Goal: Task Accomplishment & Management: Use online tool/utility

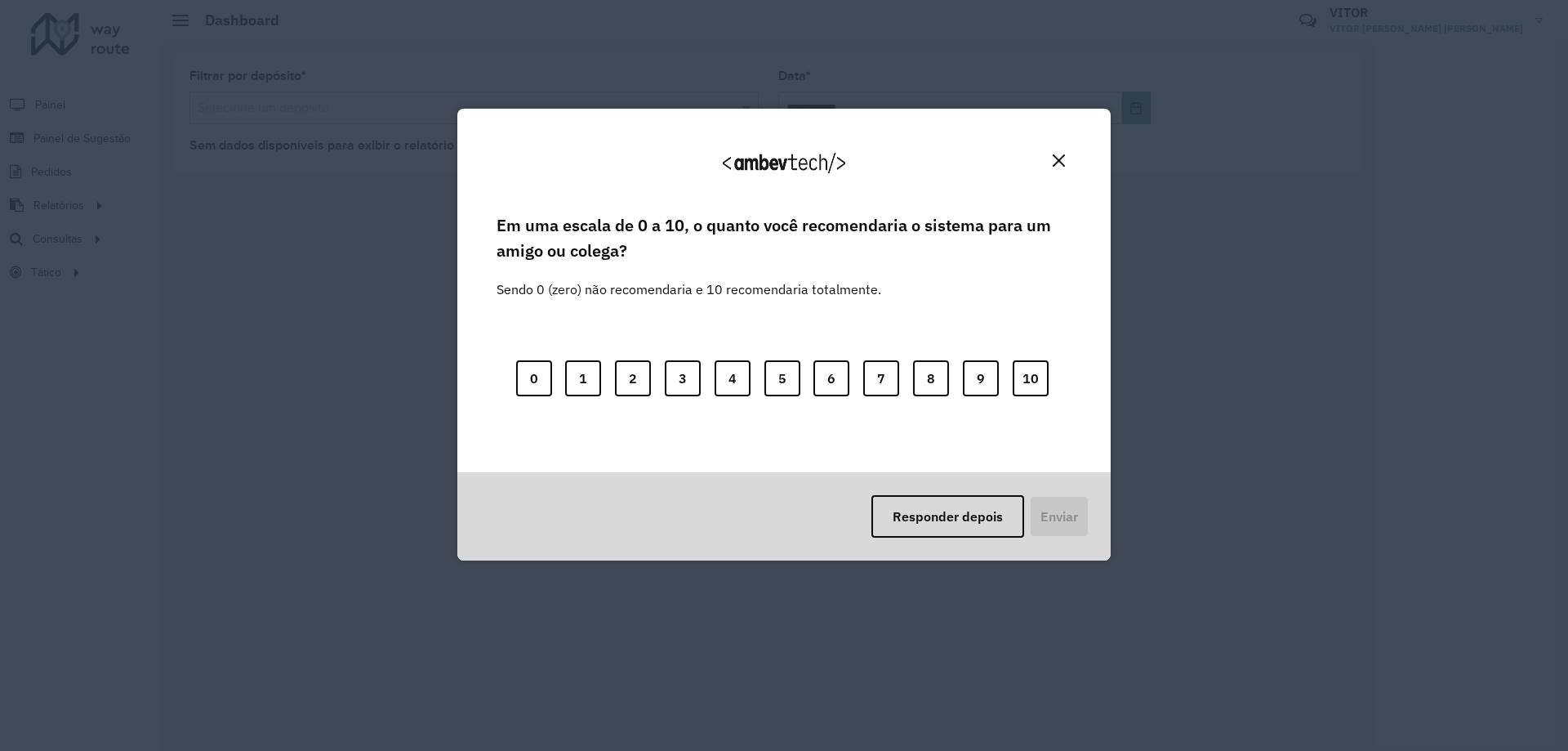
click at [1067, 165] on button "Close" at bounding box center [1059, 160] width 25 height 25
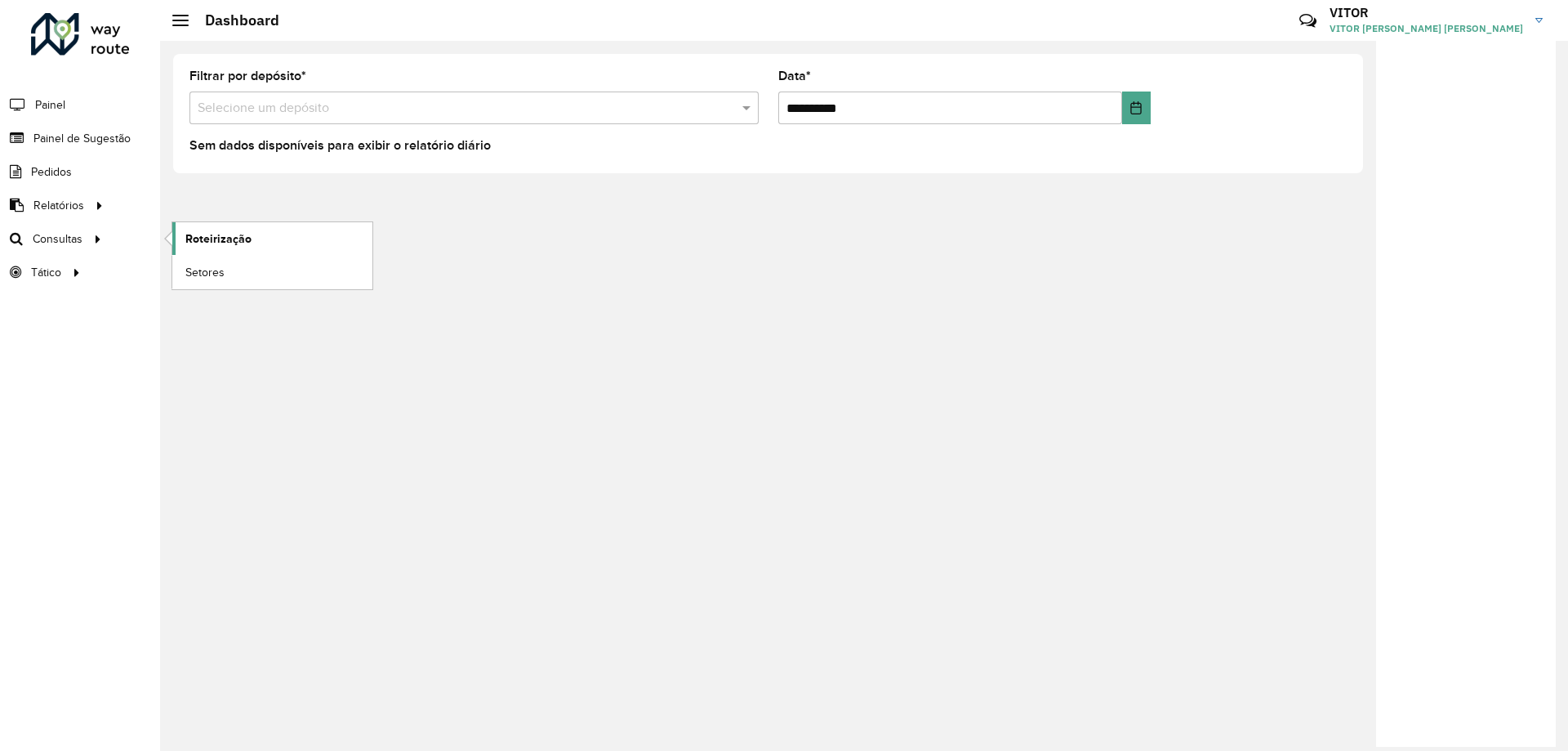
click at [205, 242] on span "Roteirização" at bounding box center [218, 239] width 66 height 17
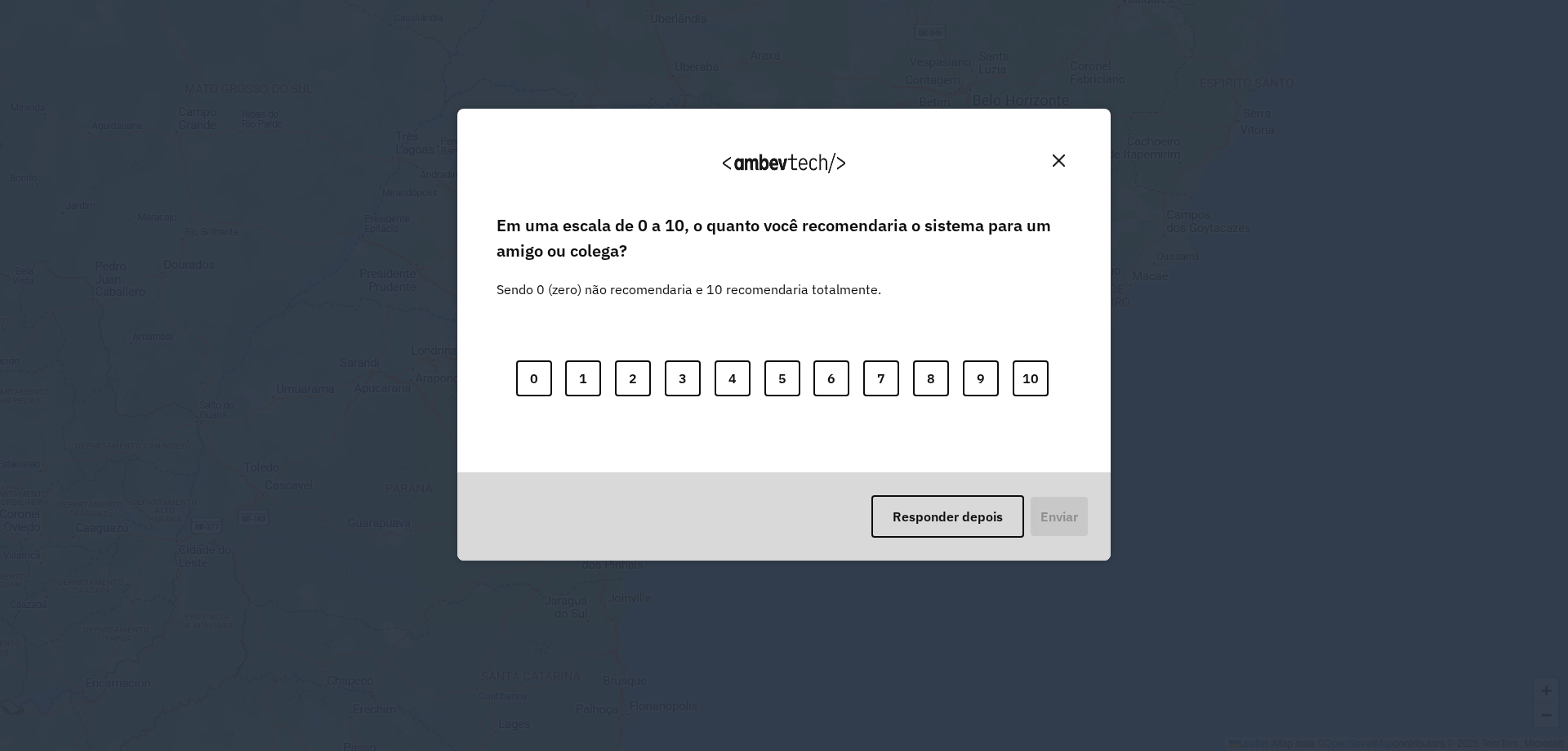
click at [1058, 156] on img "Close" at bounding box center [1059, 160] width 12 height 12
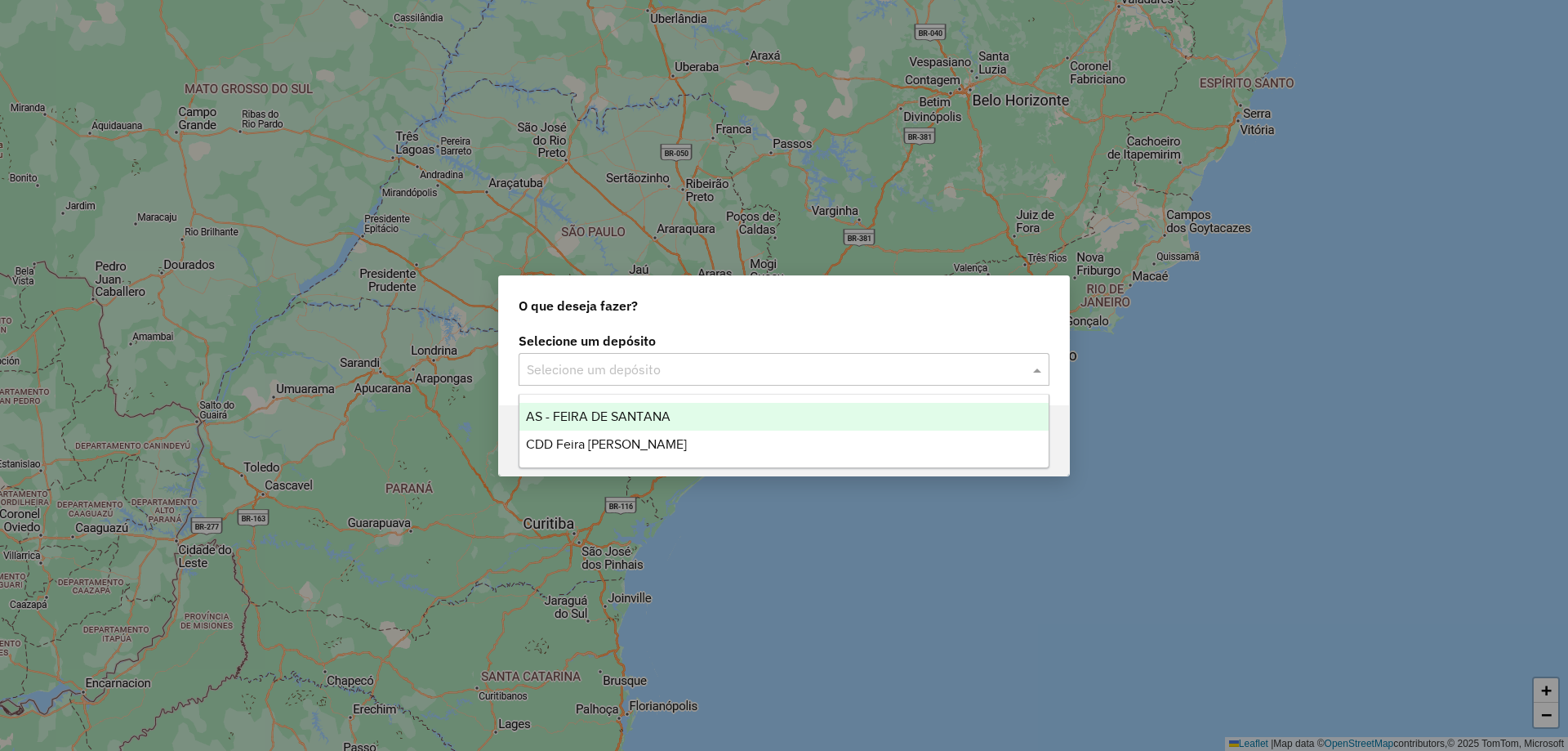
click at [910, 361] on input "text" at bounding box center [767, 370] width 481 height 19
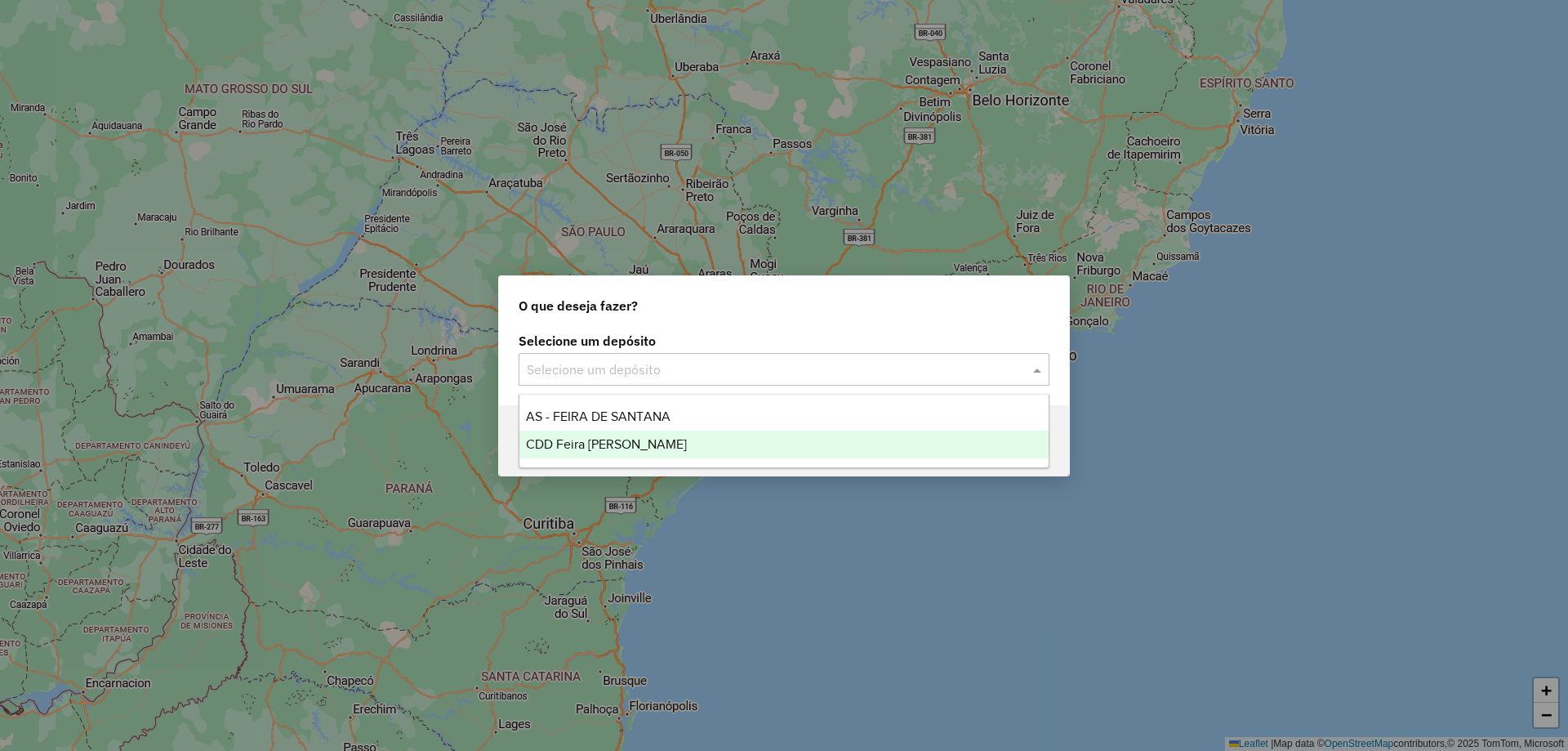
click at [681, 433] on div "CDD Feira de [PERSON_NAME]" at bounding box center [784, 444] width 529 height 28
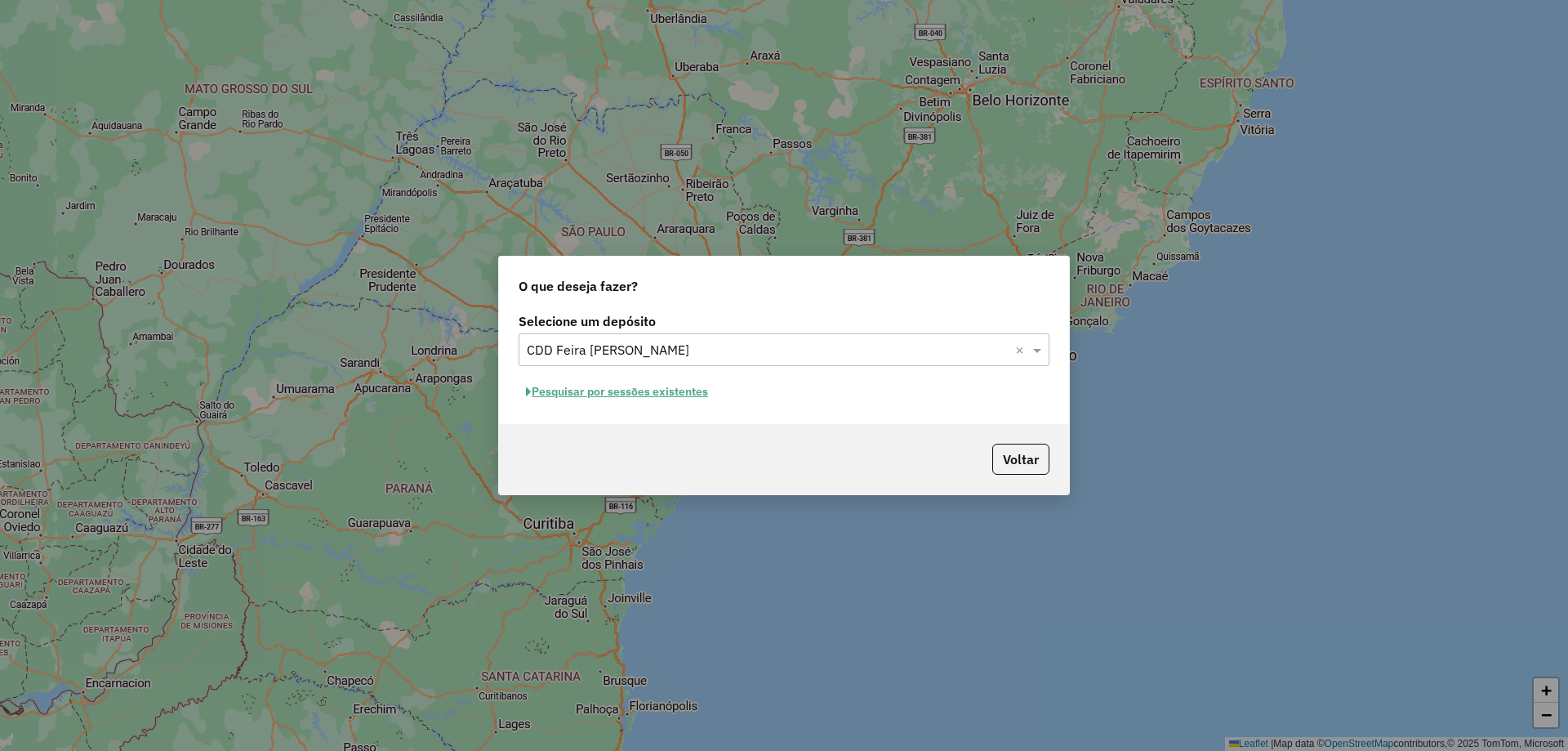
click at [654, 392] on button "Pesquisar por sessões existentes" at bounding box center [617, 391] width 197 height 25
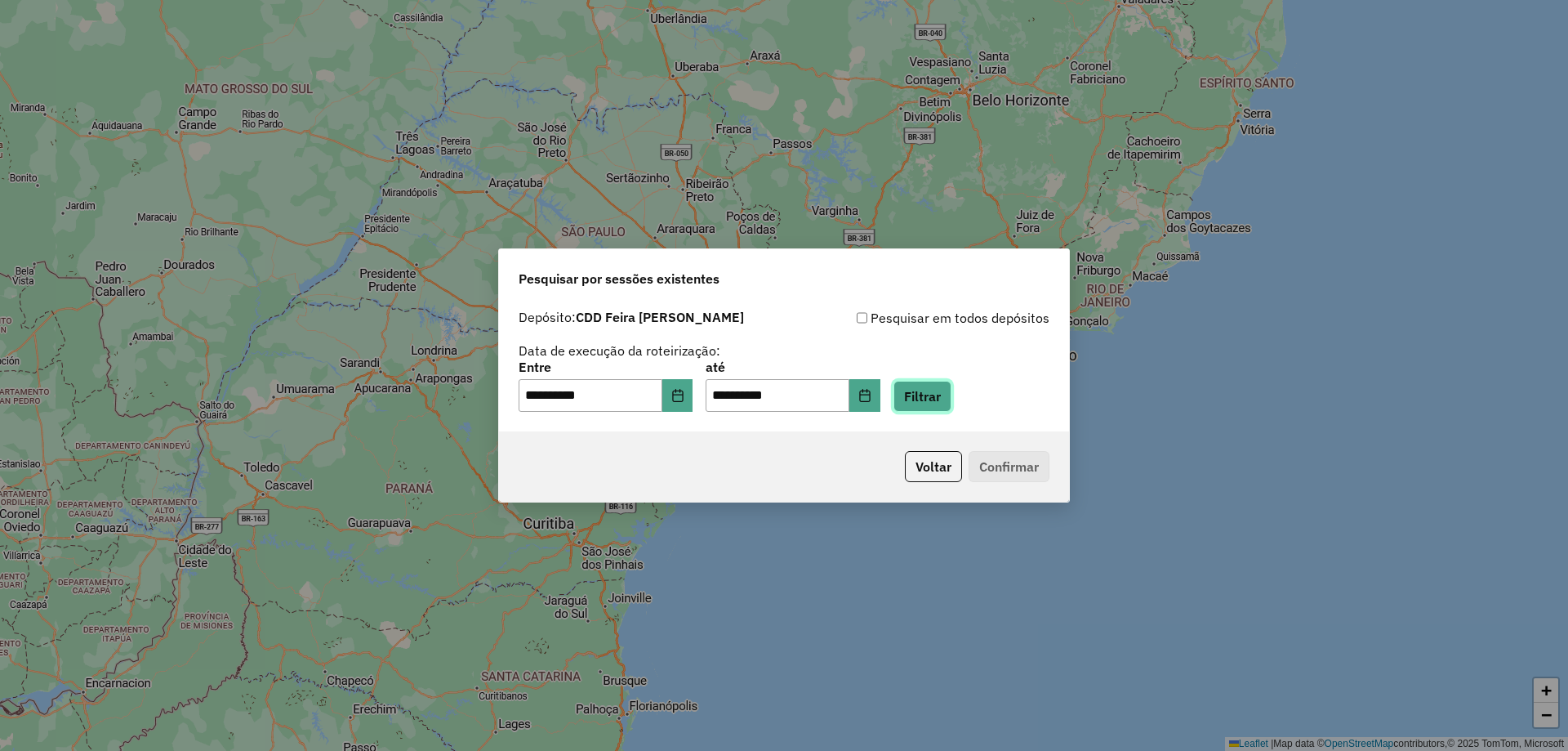
click at [951, 399] on button "Filtrar" at bounding box center [923, 396] width 58 height 31
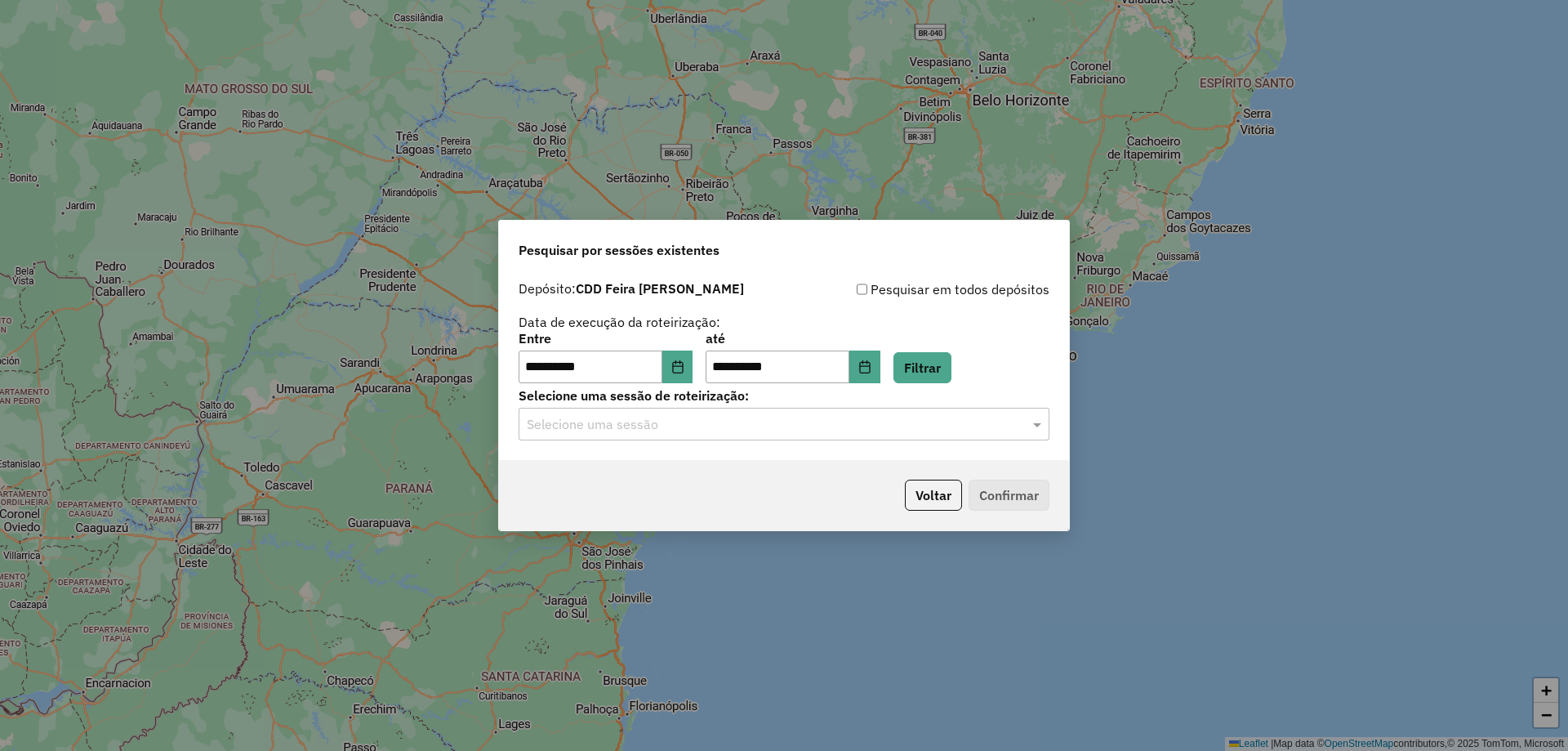
click at [958, 434] on div "Selecione uma sessão" at bounding box center [784, 424] width 531 height 33
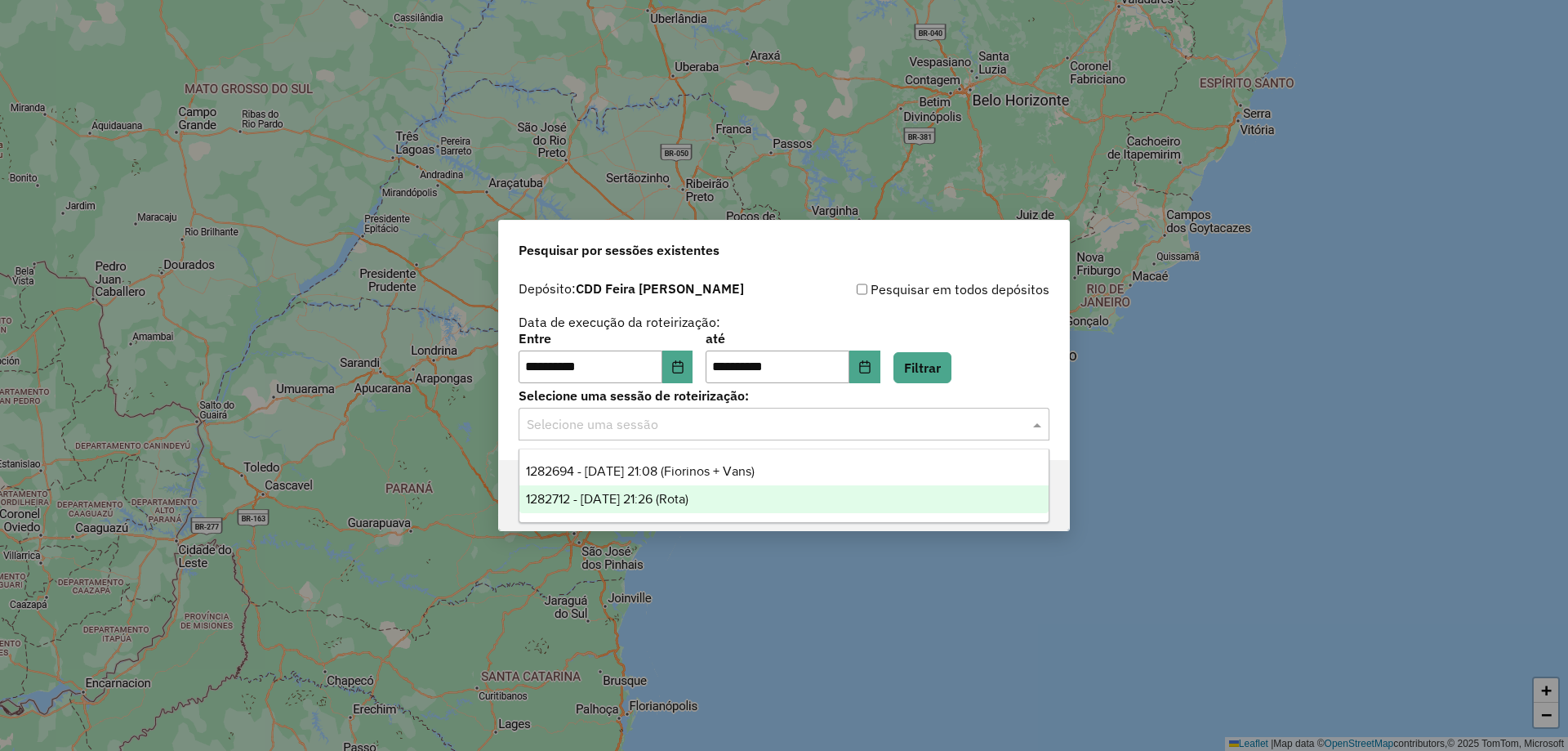
click at [739, 498] on div "1282712 - 25/09/2025 21:26 (Rota)" at bounding box center [784, 499] width 529 height 28
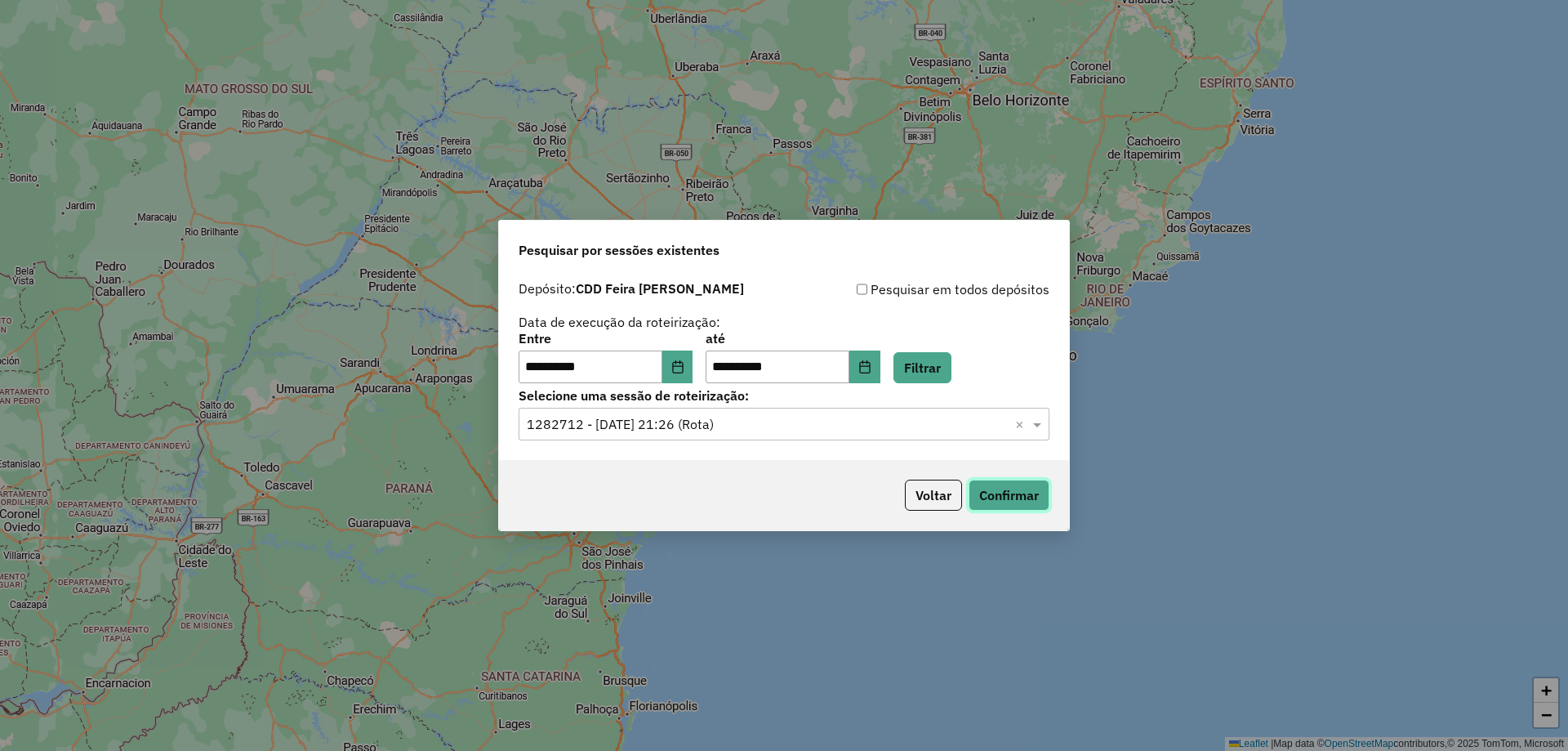
click at [994, 502] on button "Confirmar" at bounding box center [1009, 495] width 81 height 31
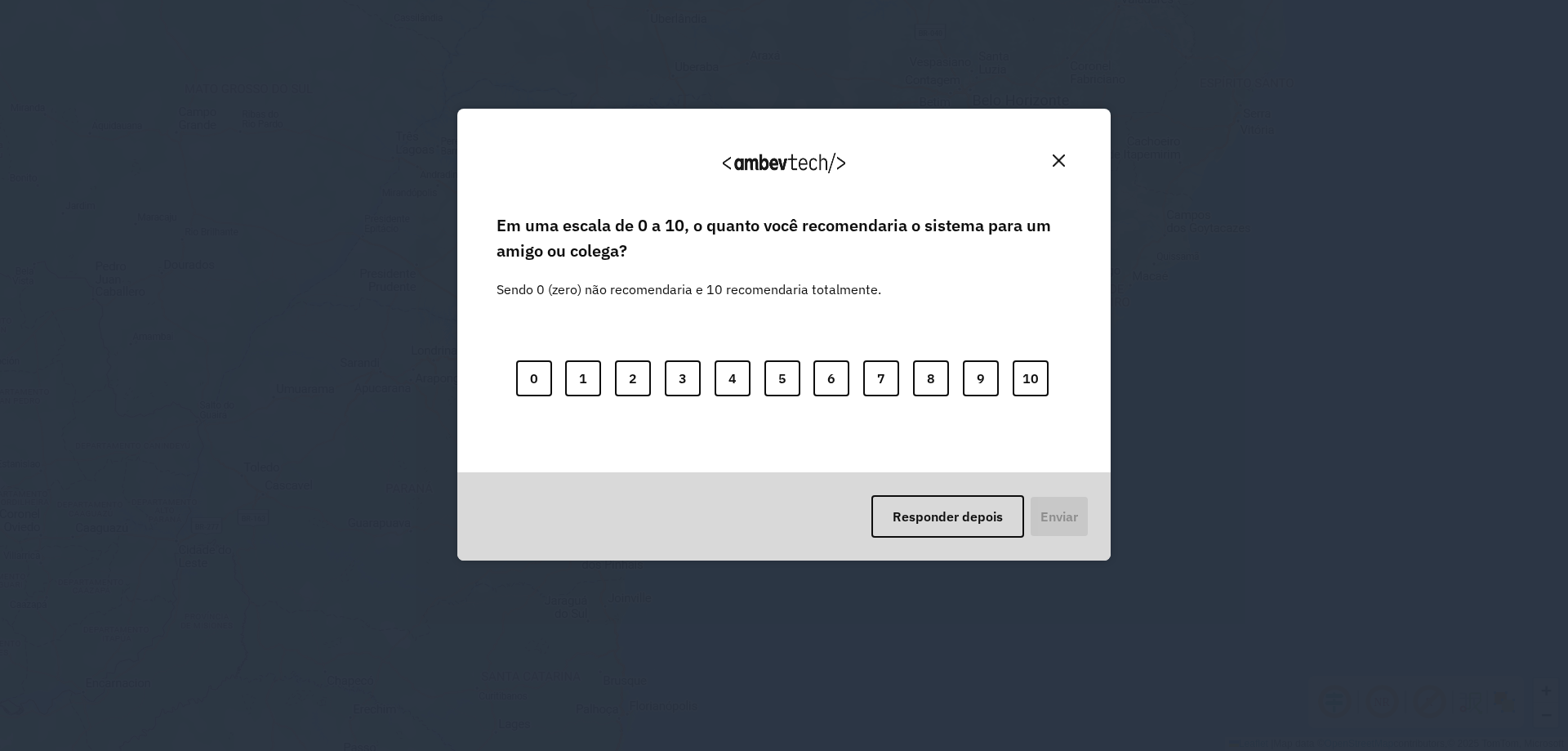
click at [1063, 161] on img "Close" at bounding box center [1059, 160] width 12 height 12
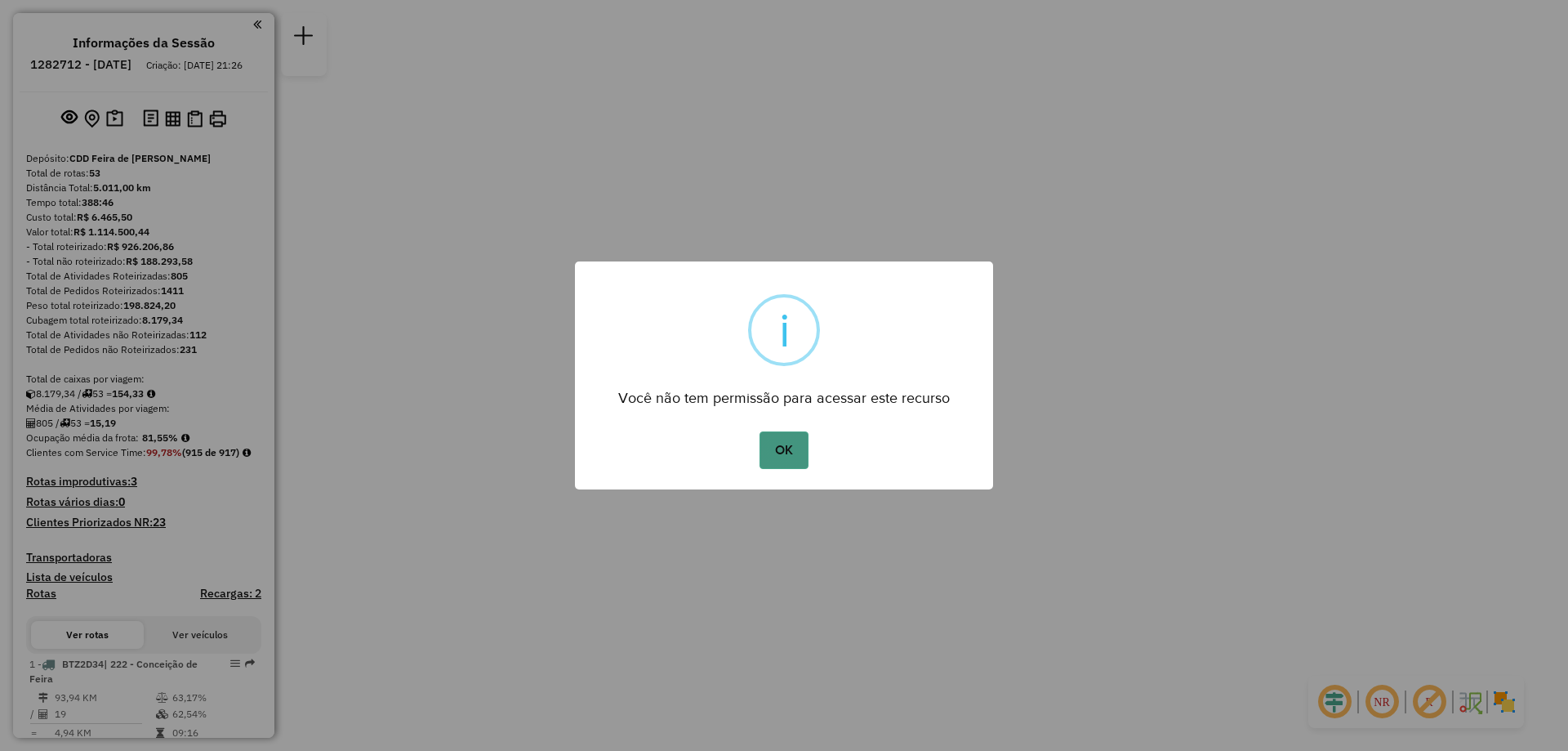
click at [795, 454] on button "OK" at bounding box center [784, 450] width 48 height 37
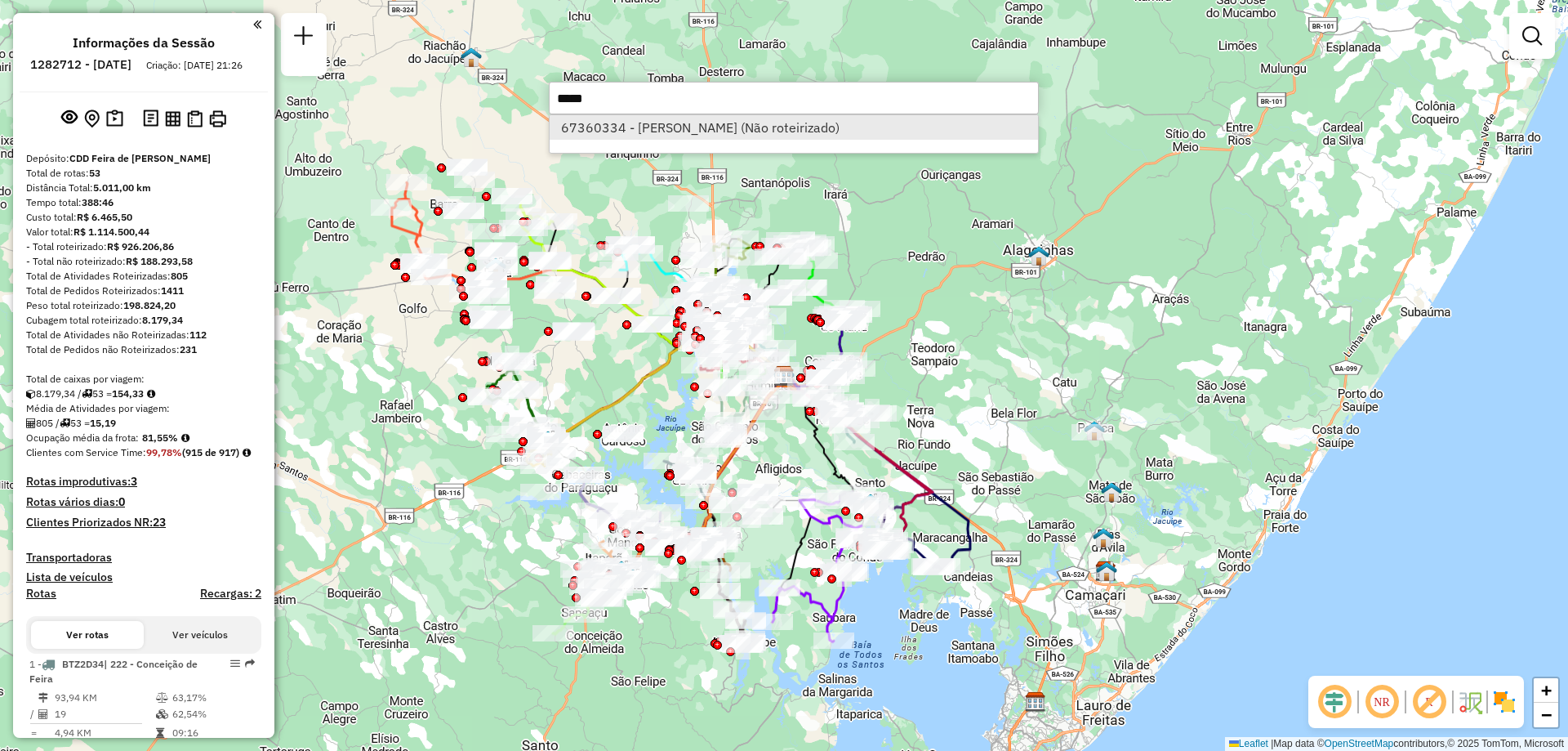
type input "*****"
click at [807, 128] on li "67360334 - [PERSON_NAME] (Não roteirizado)" at bounding box center [793, 128] width 488 height 25
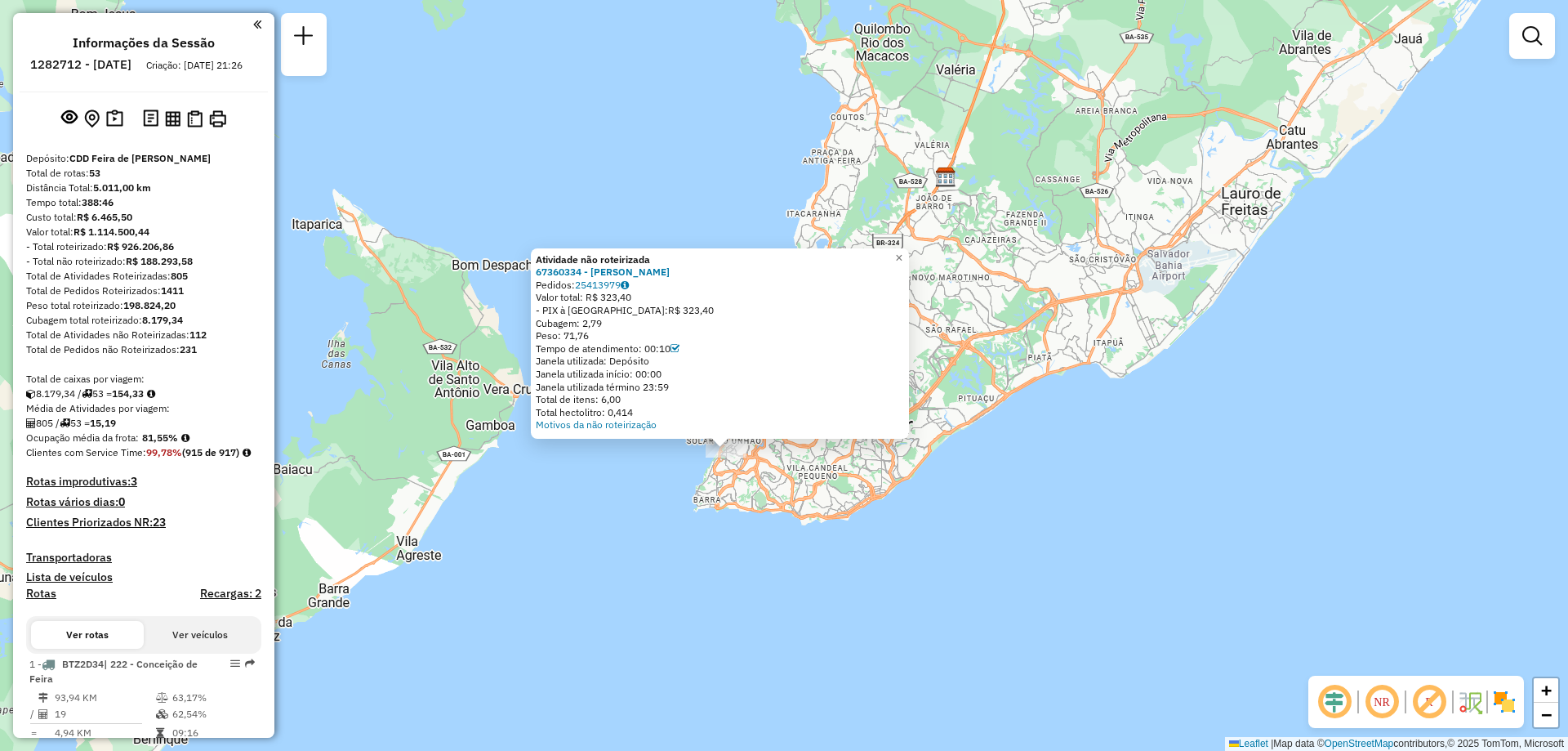
drag, startPoint x: 829, startPoint y: 652, endPoint x: 1014, endPoint y: 259, distance: 434.4
click at [1014, 259] on div "Atividade não roteirizada 67360334 - [PERSON_NAME]: 25413979 Valor total: R$ 32…" at bounding box center [784, 375] width 1568 height 751
